Goal: Information Seeking & Learning: Find specific page/section

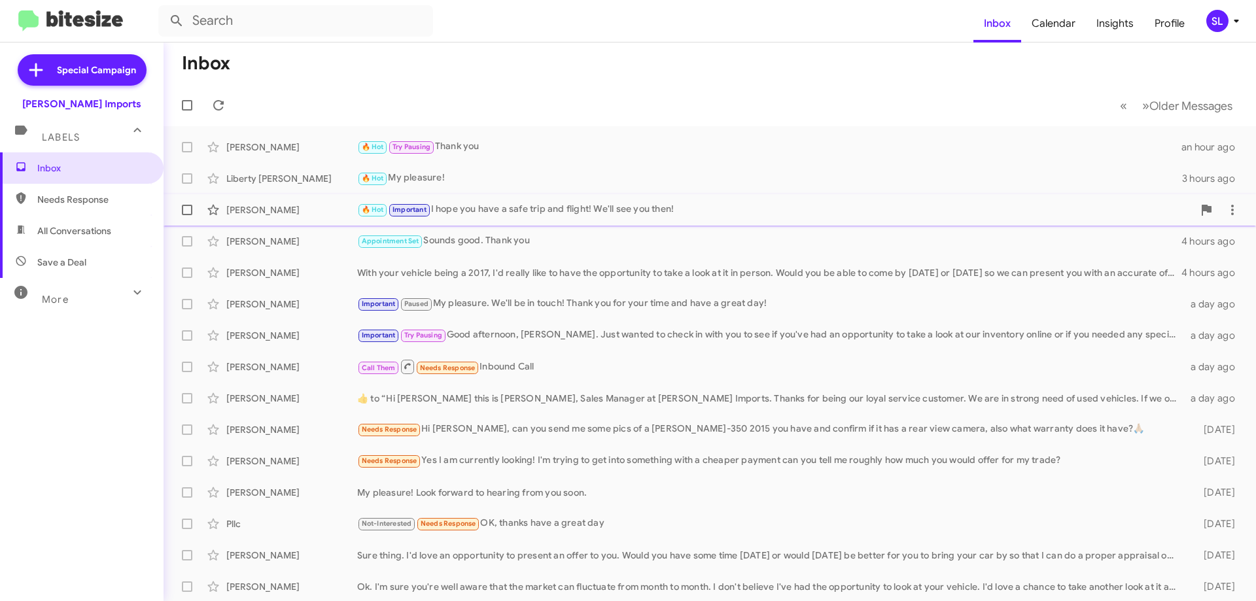
click at [517, 222] on div "Fred Douglas 🔥 Hot Important I hope you have a safe trip and flight! We'll see …" at bounding box center [710, 210] width 1072 height 26
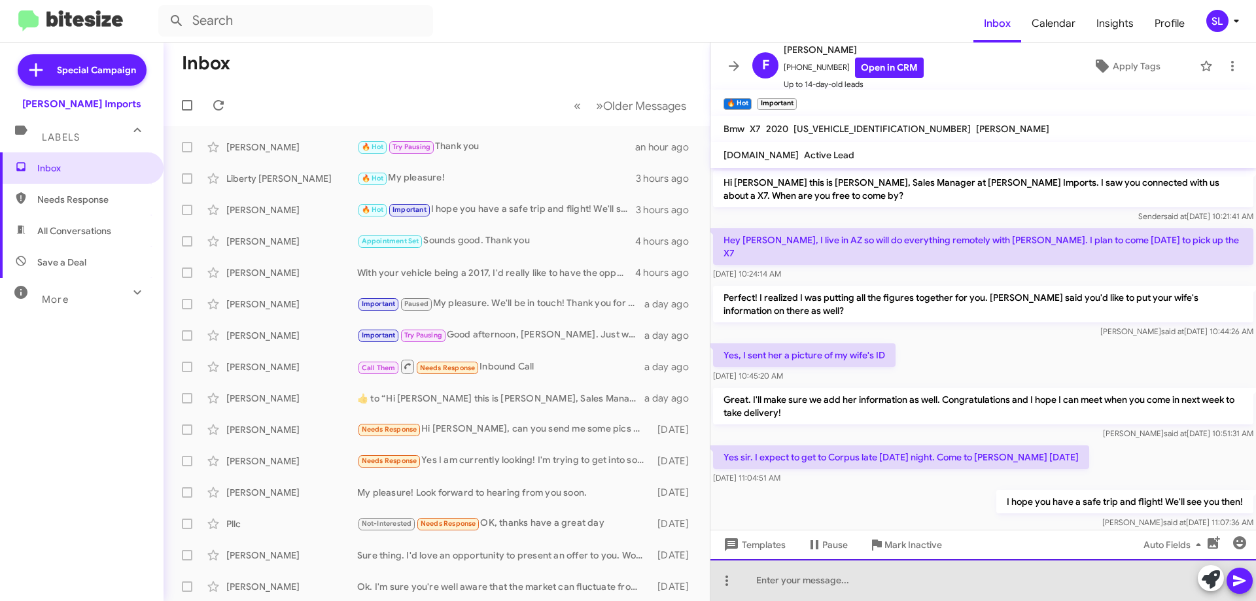
click at [903, 582] on div at bounding box center [984, 580] width 546 height 42
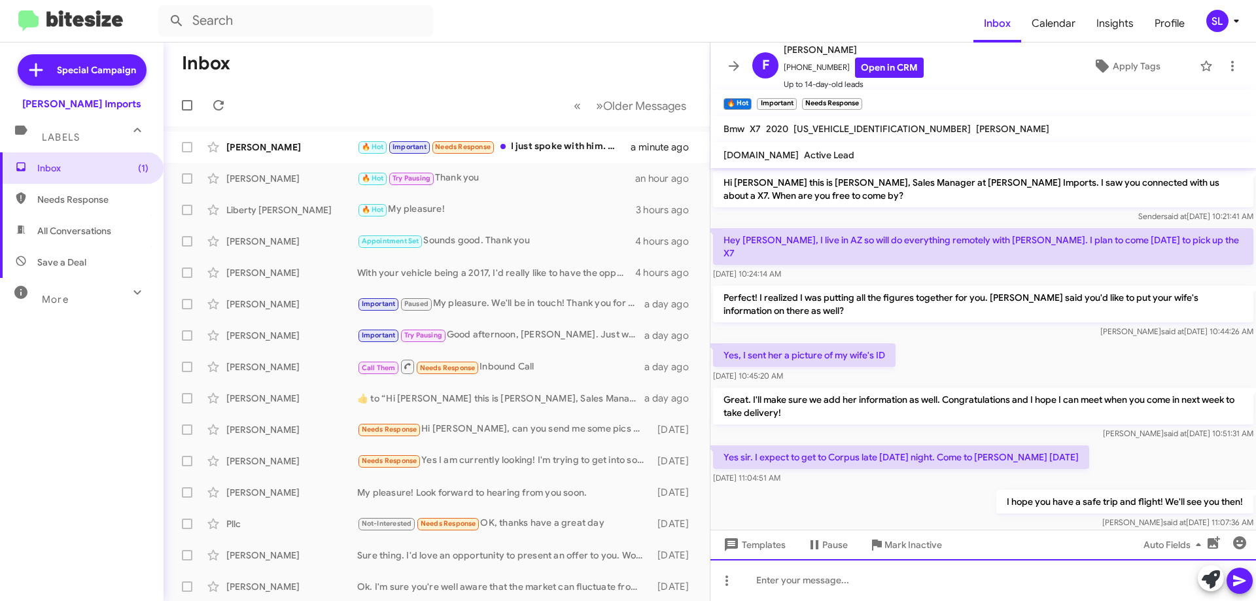
scroll to position [168, 0]
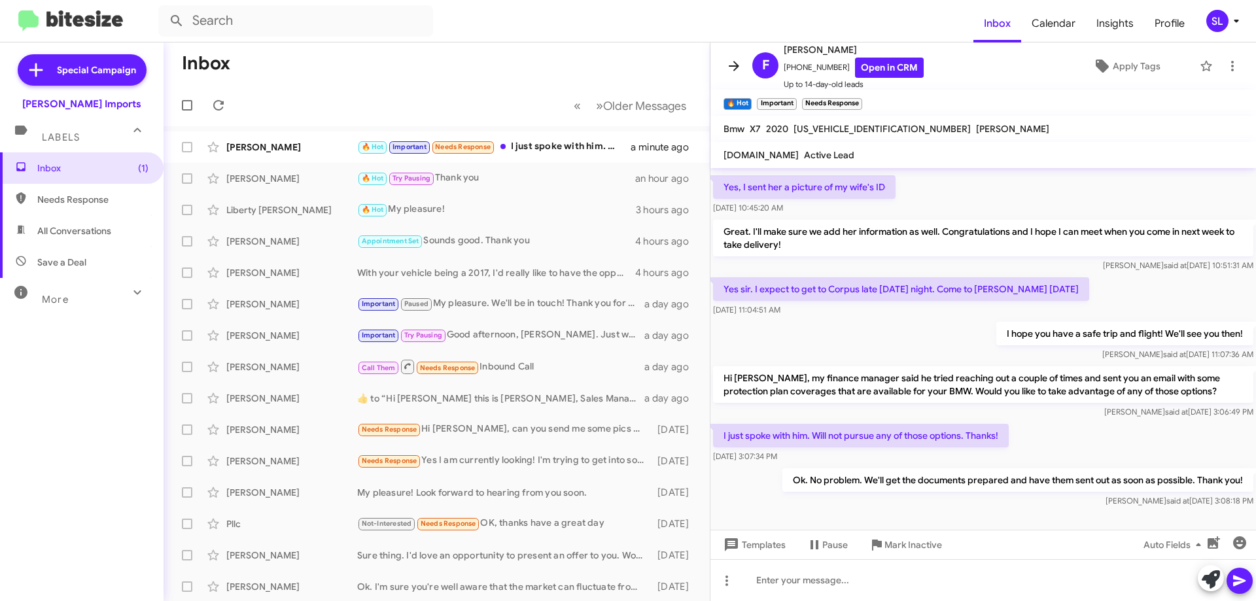
click at [728, 63] on icon at bounding box center [734, 66] width 16 height 16
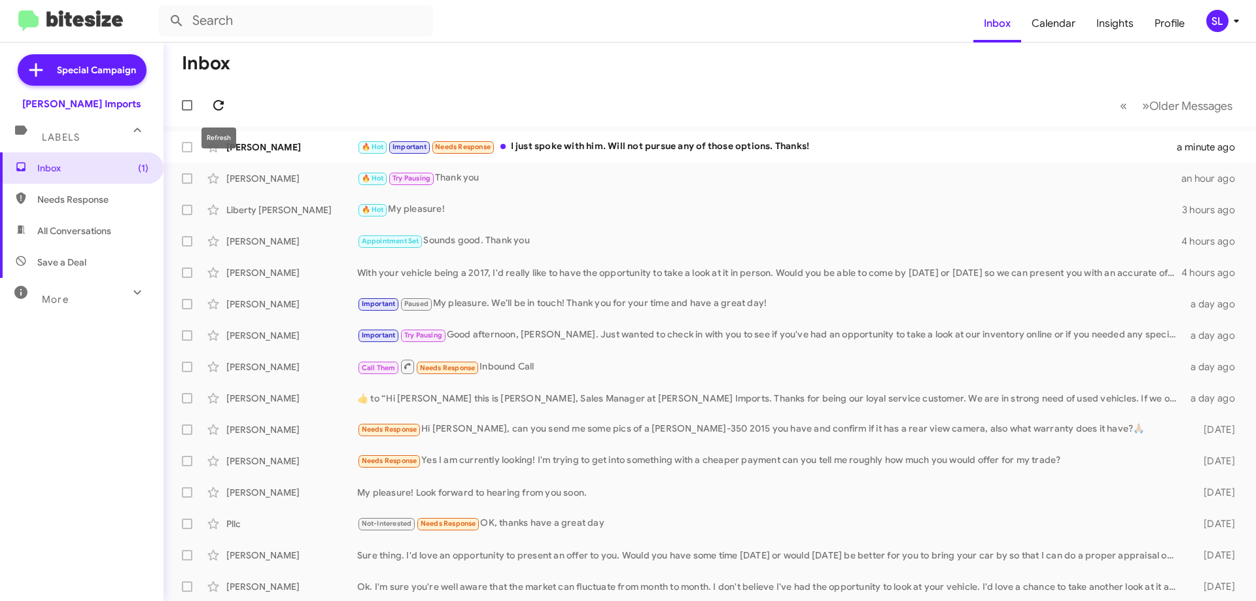
click at [214, 101] on icon at bounding box center [219, 105] width 16 height 16
click at [639, 141] on div "🔥 Hot Important Ok. No problem. We'll get the documents prepared and have them …" at bounding box center [775, 146] width 836 height 15
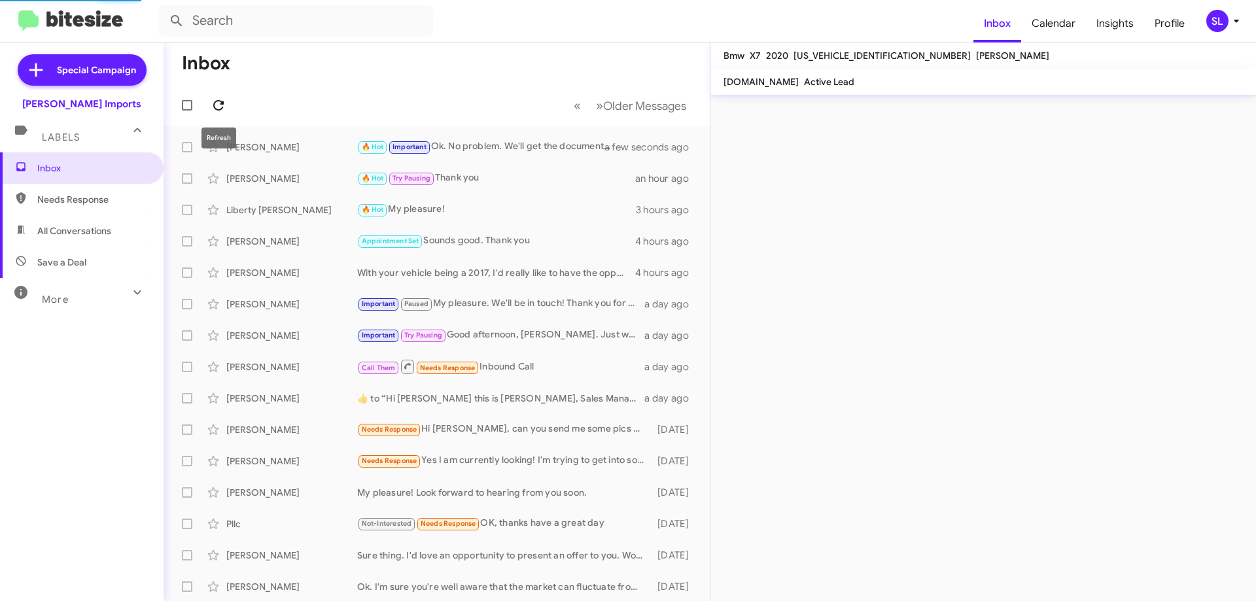
click at [219, 107] on icon at bounding box center [219, 105] width 16 height 16
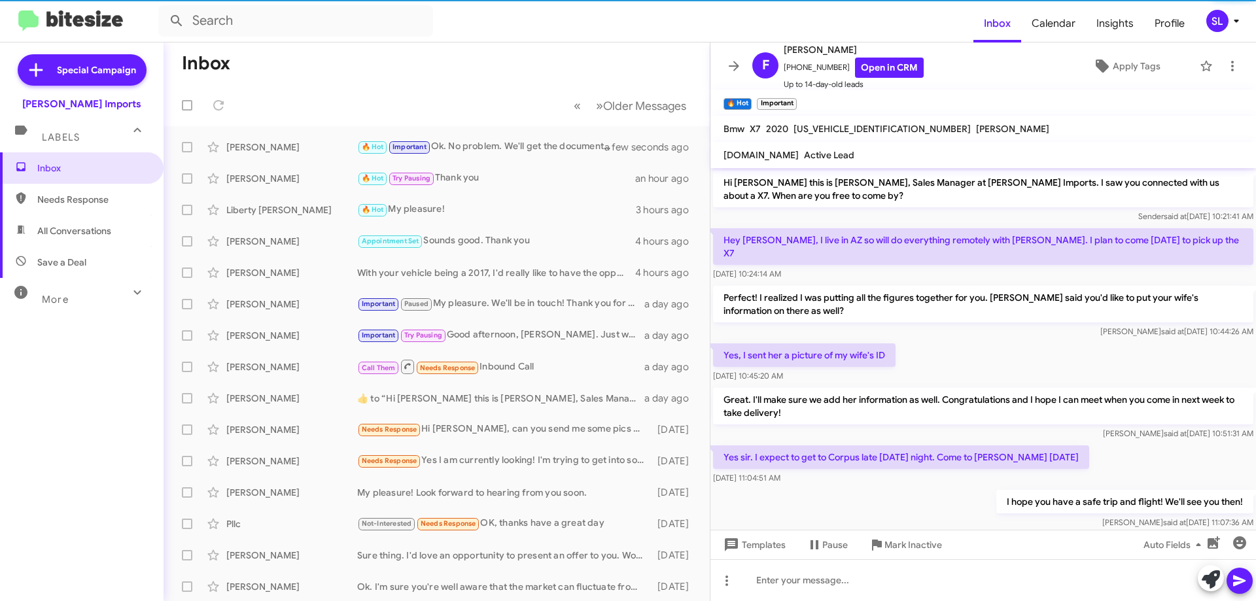
scroll to position [142, 0]
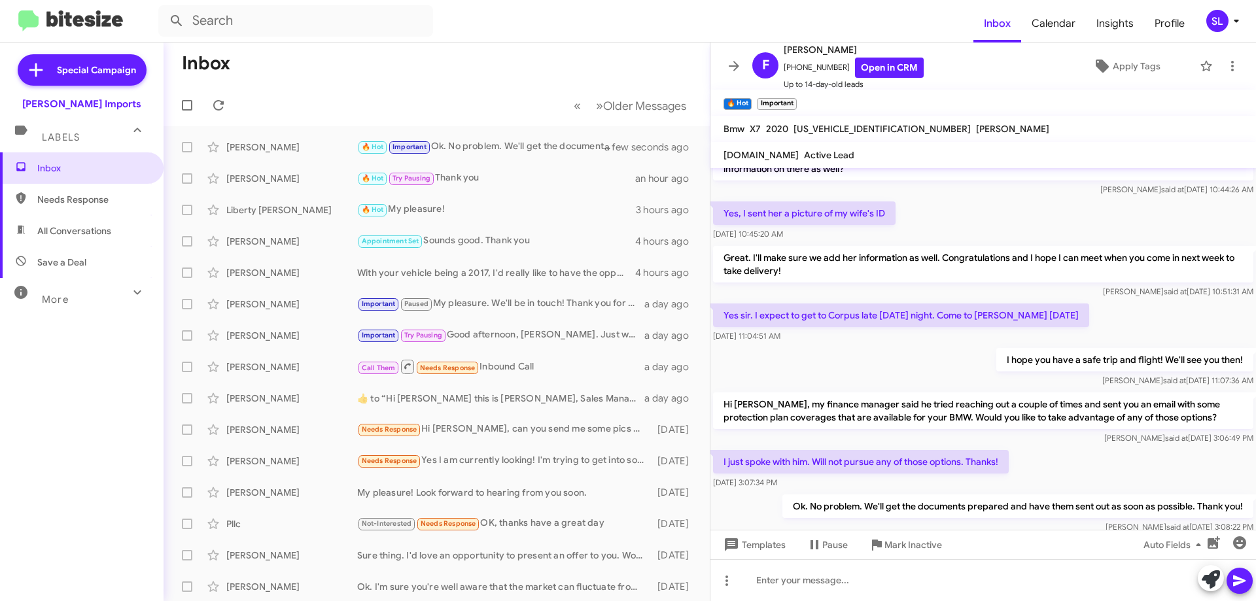
click at [726, 54] on mat-toolbar "F Fred Douglas +14807662735 Open in CRM Up to 14-day-old leads Apply Tags" at bounding box center [984, 66] width 546 height 47
click at [739, 69] on icon at bounding box center [734, 66] width 16 height 16
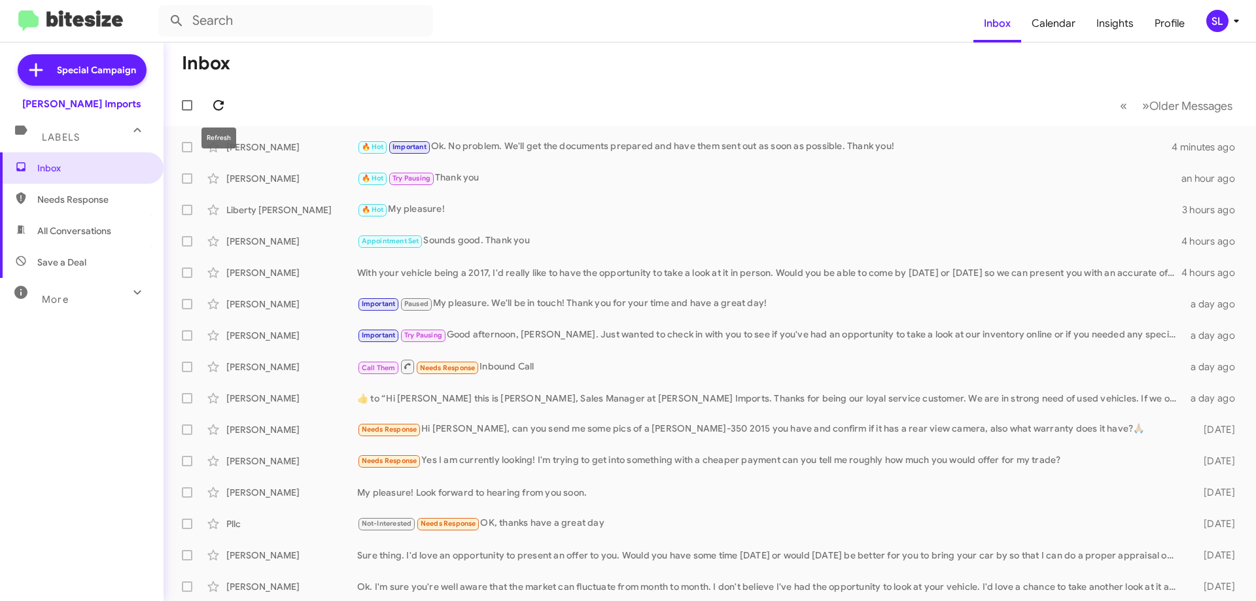
click at [222, 107] on icon at bounding box center [219, 105] width 16 height 16
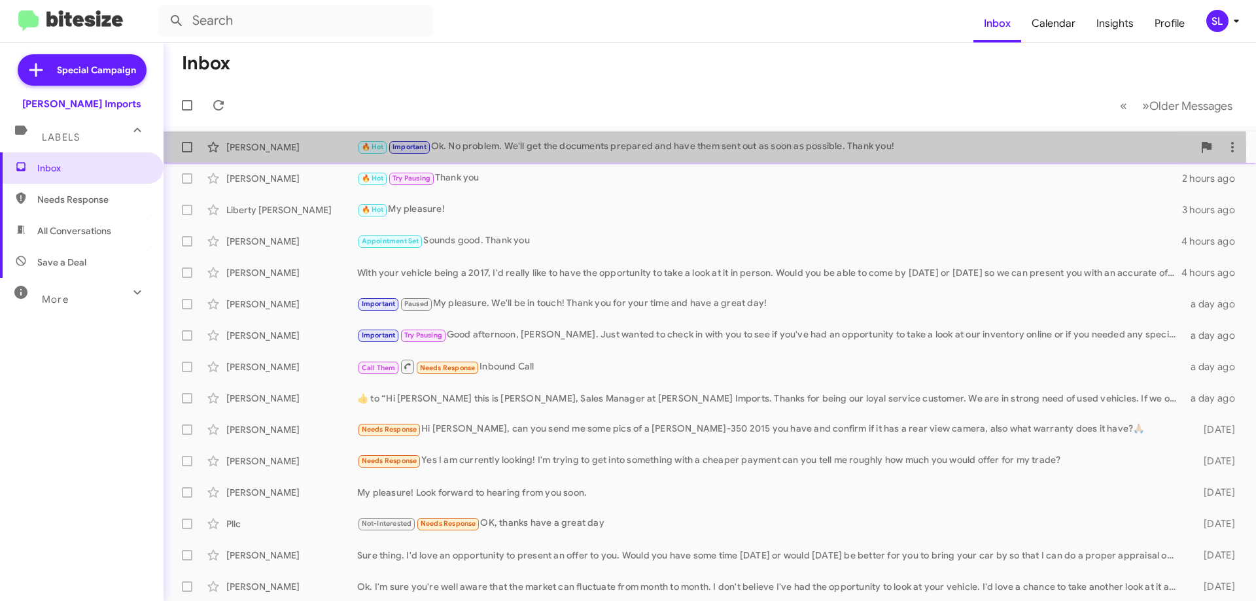
click at [548, 151] on div "🔥 Hot Important Ok. No problem. We'll get the documents prepared and have them …" at bounding box center [775, 146] width 836 height 15
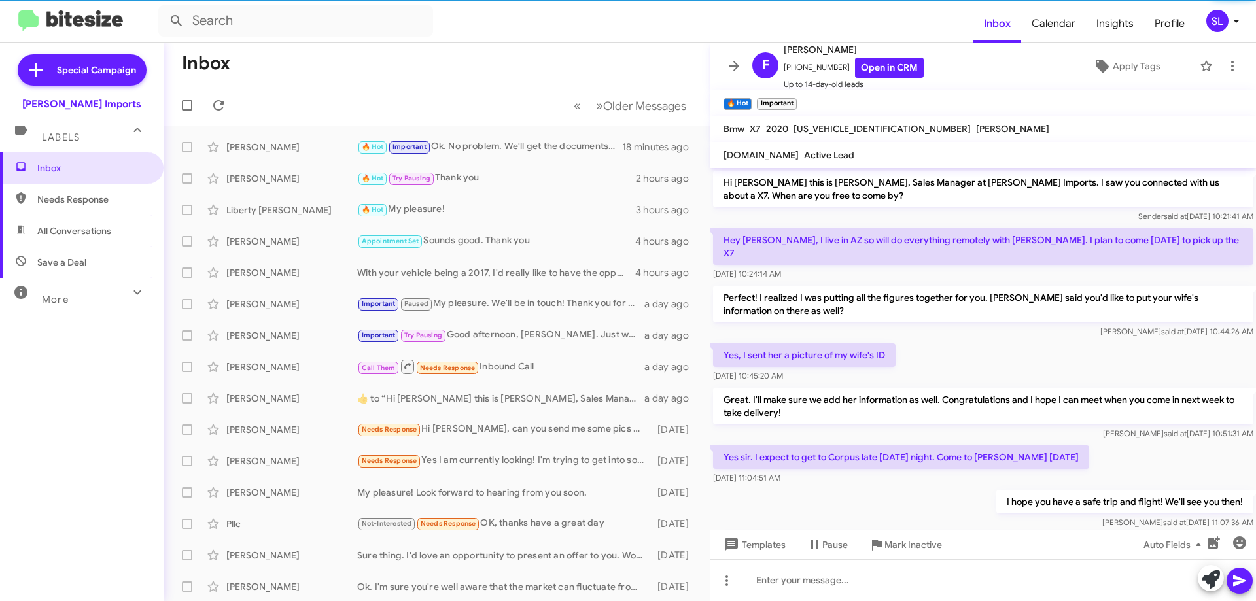
scroll to position [168, 0]
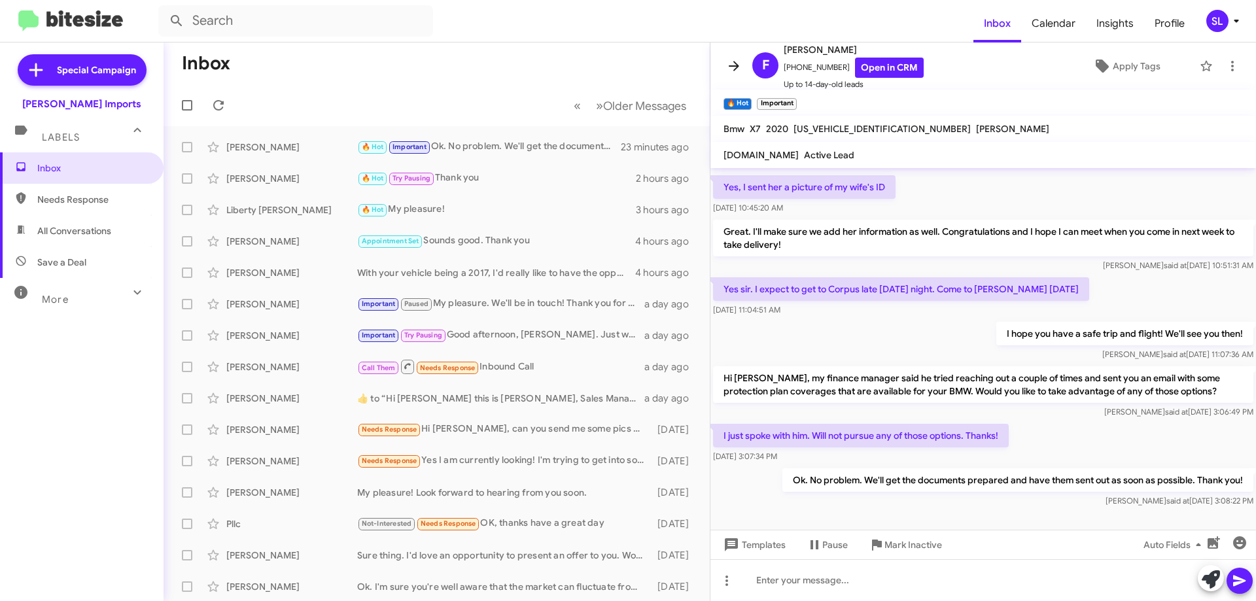
click at [724, 62] on span at bounding box center [734, 66] width 26 height 16
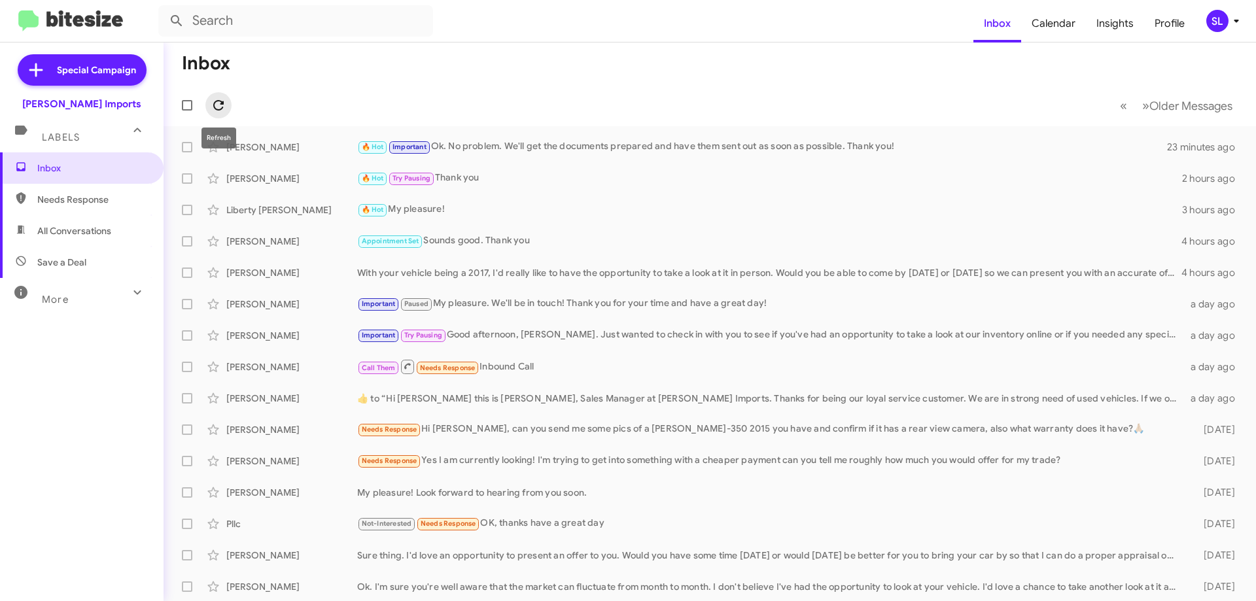
click at [222, 105] on icon at bounding box center [218, 105] width 10 height 10
click at [222, 103] on icon at bounding box center [218, 105] width 10 height 10
click at [223, 101] on icon at bounding box center [219, 105] width 16 height 16
click at [220, 100] on icon at bounding box center [219, 105] width 16 height 16
click at [219, 99] on icon at bounding box center [219, 105] width 16 height 16
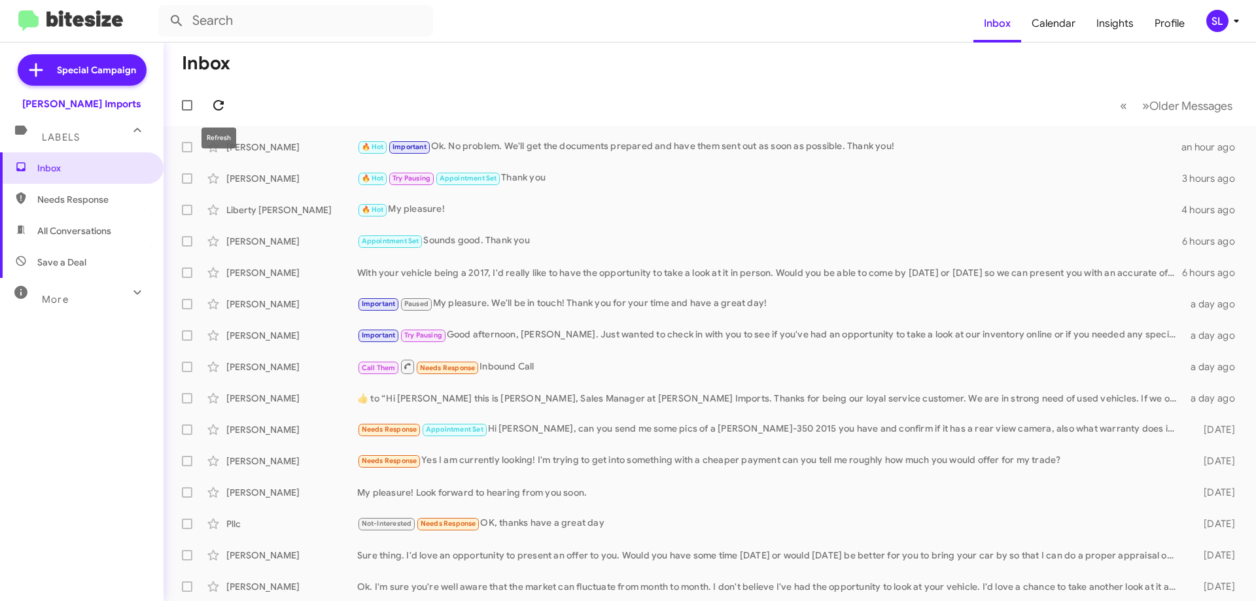
click at [217, 108] on icon at bounding box center [219, 105] width 16 height 16
click at [83, 240] on span "All Conversations" at bounding box center [82, 230] width 164 height 31
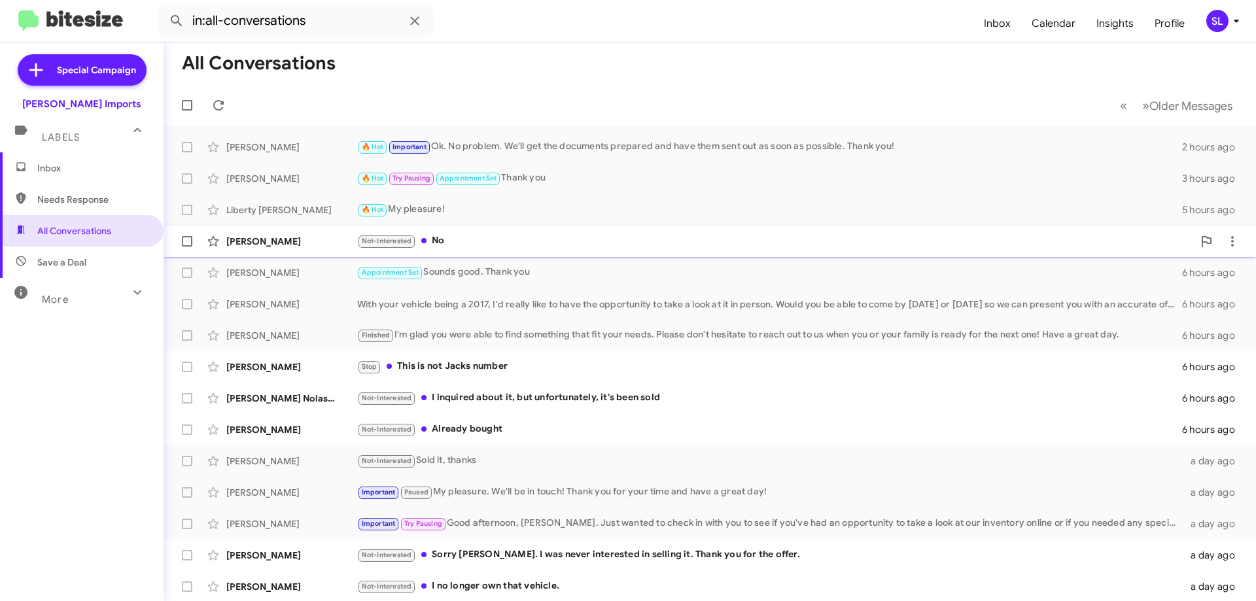
click at [554, 239] on div "Not-Interested No" at bounding box center [775, 241] width 836 height 15
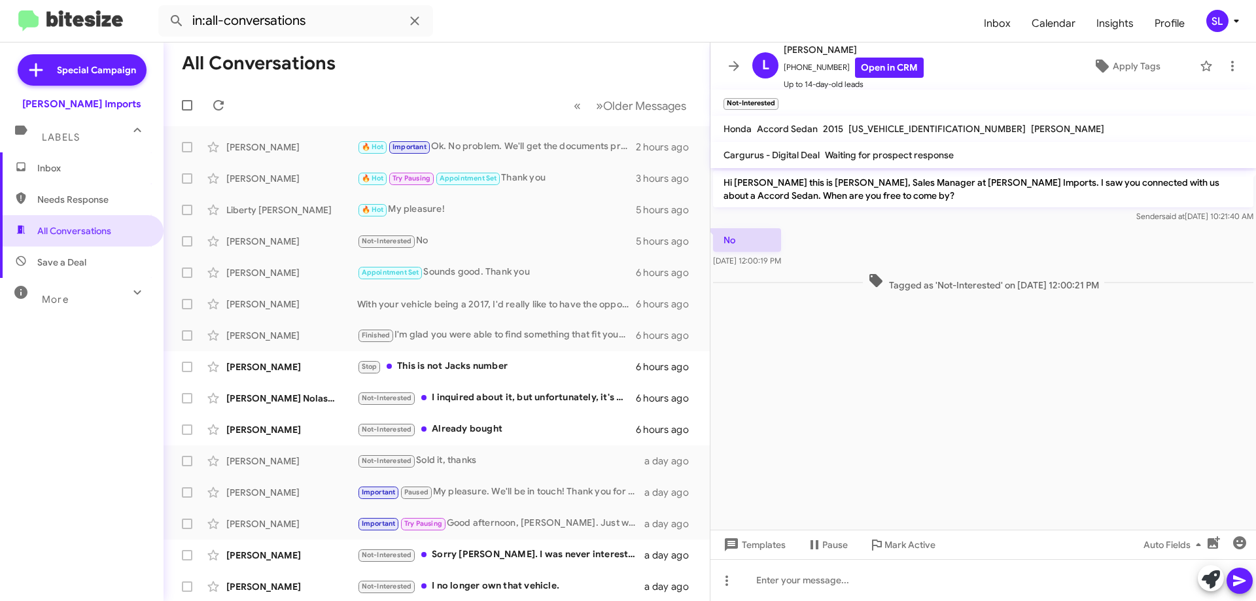
click at [737, 72] on icon at bounding box center [734, 66] width 16 height 16
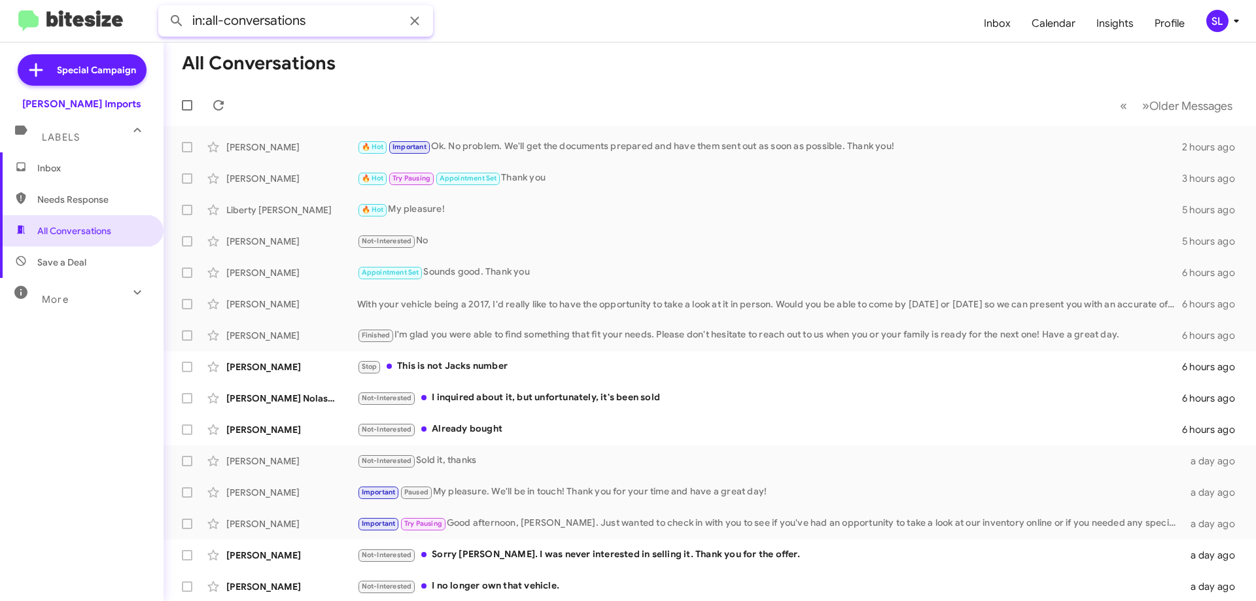
click at [288, 24] on input "in:all-conversations" at bounding box center [295, 20] width 275 height 31
click at [329, 27] on input "in:all-conversations" at bounding box center [295, 20] width 275 height 31
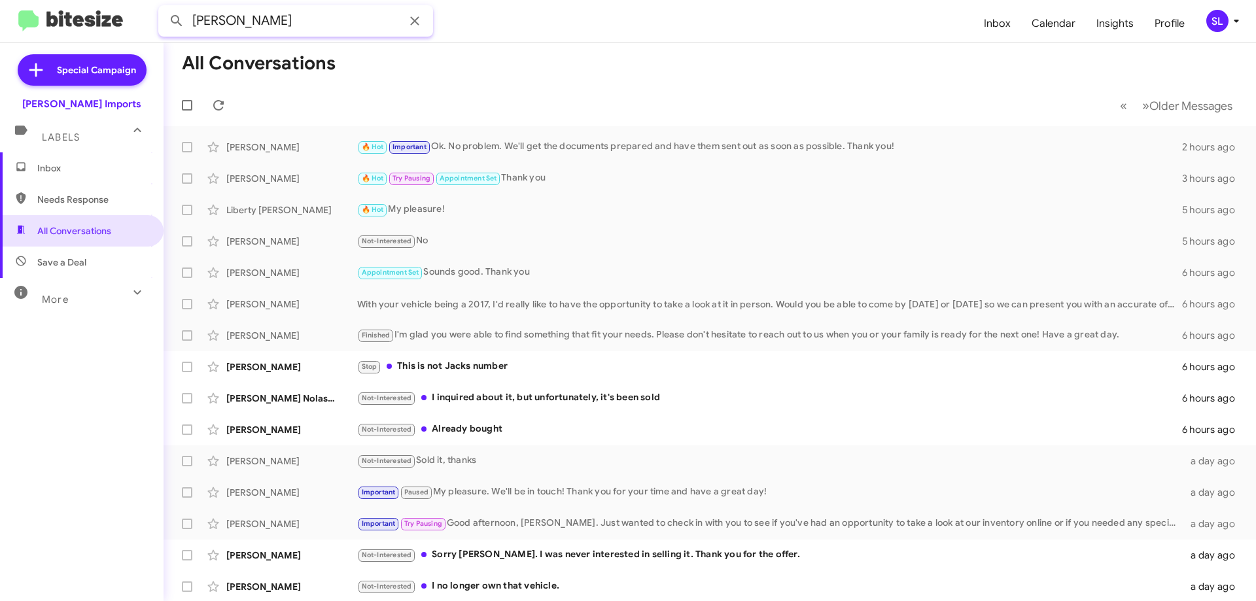
click at [164, 8] on button at bounding box center [177, 21] width 26 height 26
type input "[PERSON_NAME]"
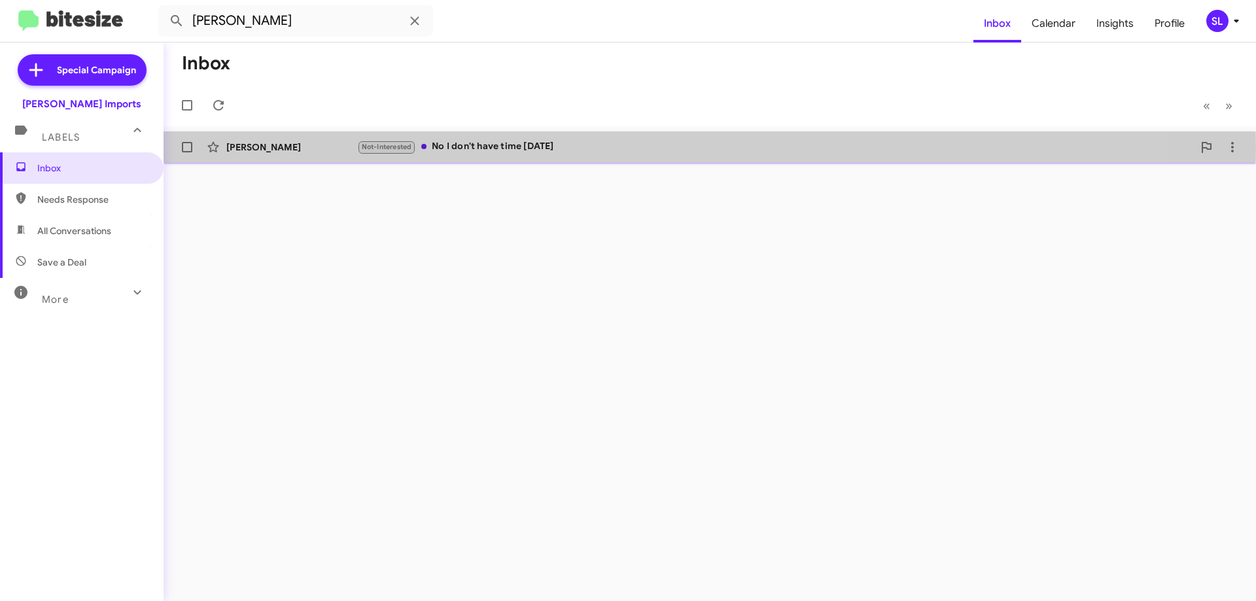
click at [631, 150] on div "Not-Interested No I don't have time [DATE]" at bounding box center [775, 146] width 836 height 15
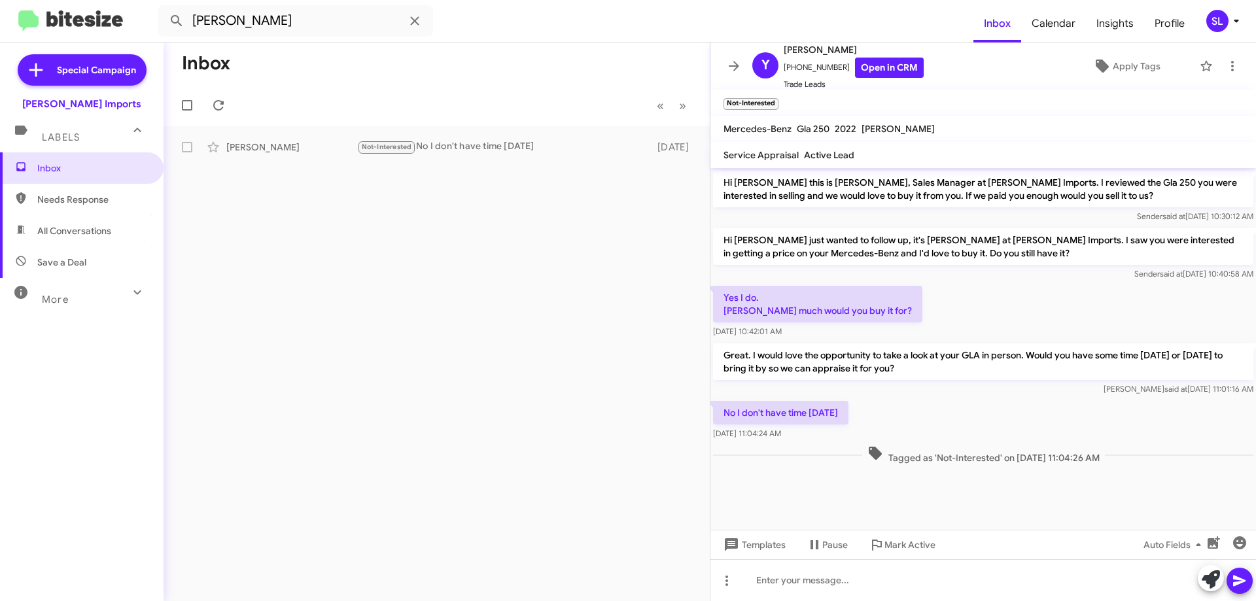
click at [100, 298] on div "More" at bounding box center [68, 294] width 116 height 24
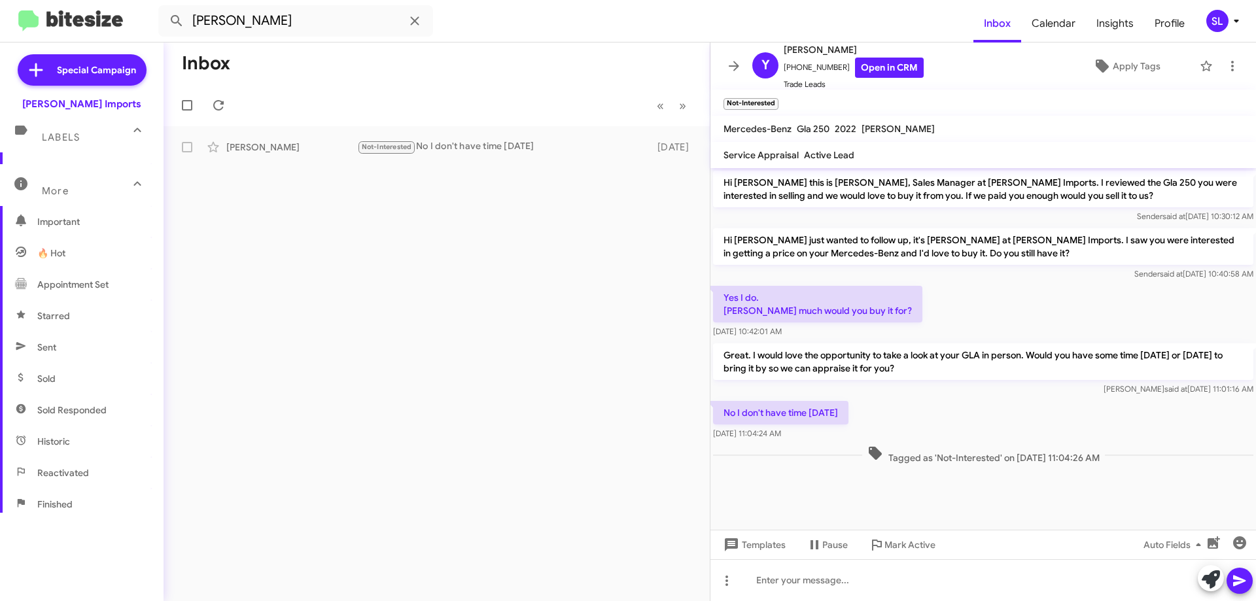
scroll to position [257, 0]
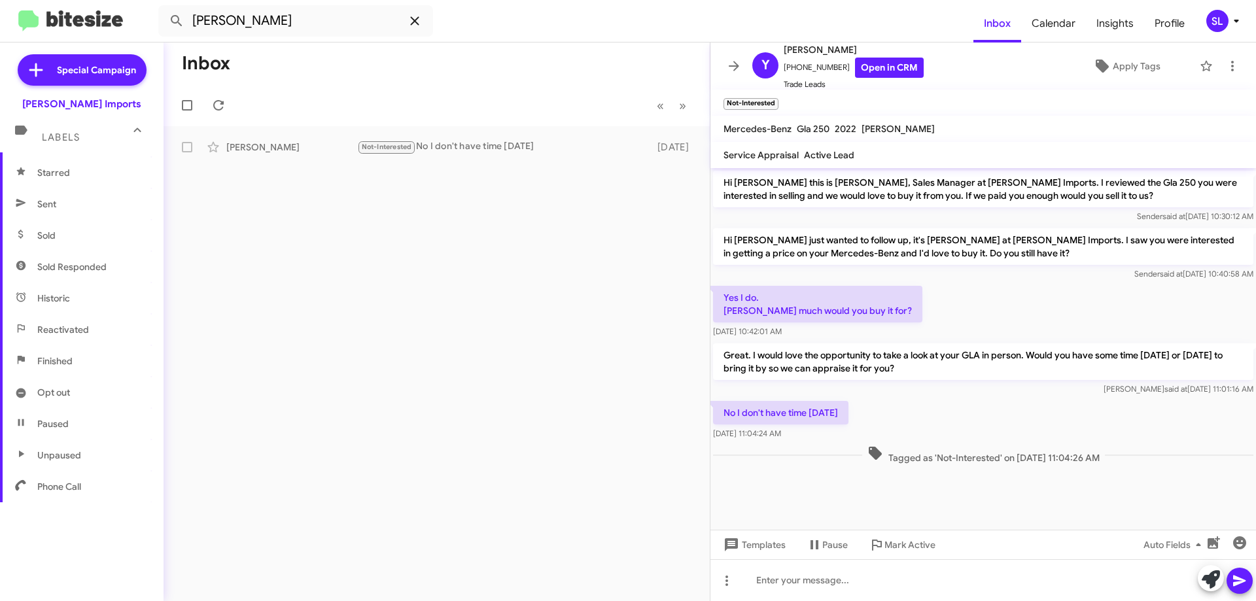
click at [417, 25] on icon at bounding box center [415, 21] width 16 height 16
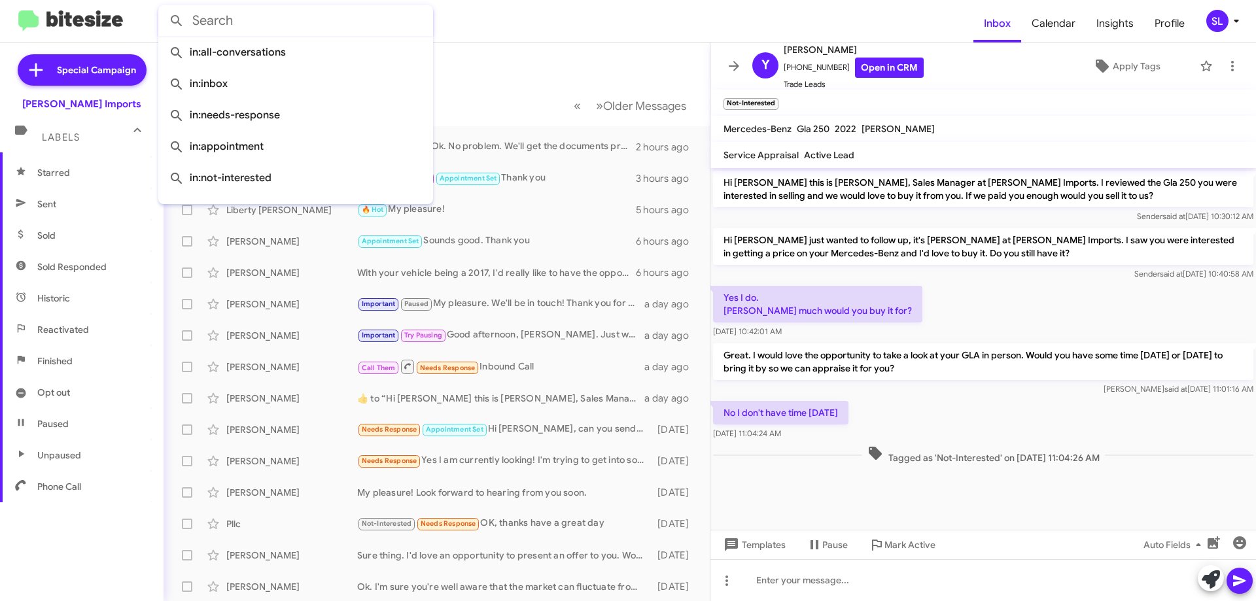
click at [512, 35] on form at bounding box center [565, 20] width 815 height 31
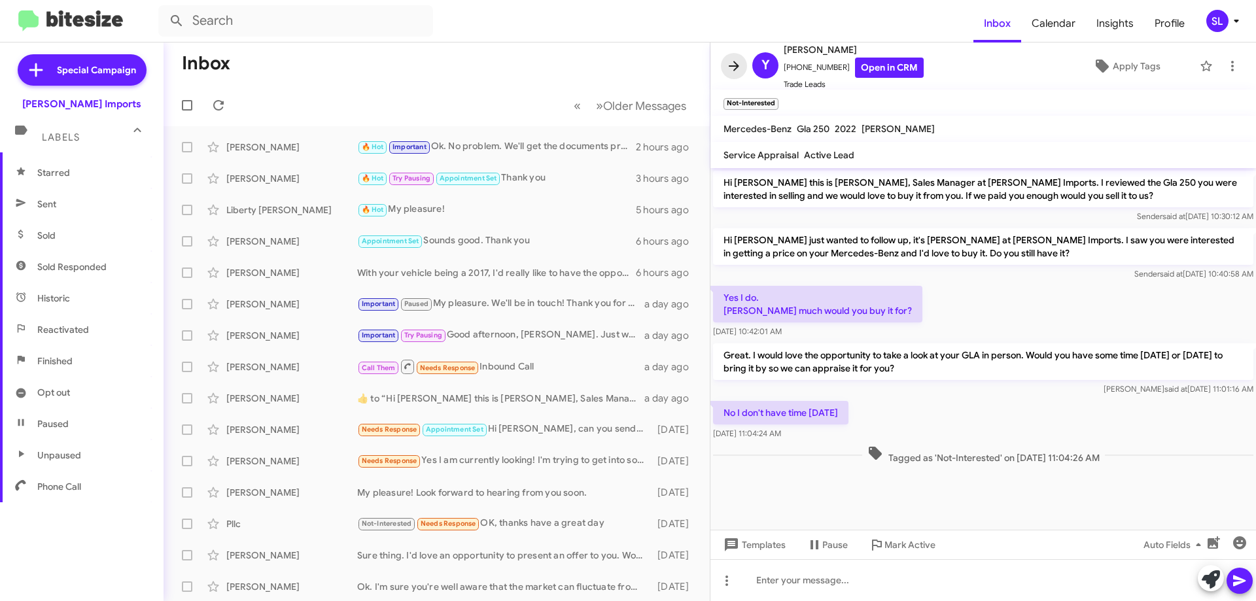
click at [737, 67] on icon at bounding box center [734, 66] width 10 height 10
